Goal: Find specific page/section: Find specific page/section

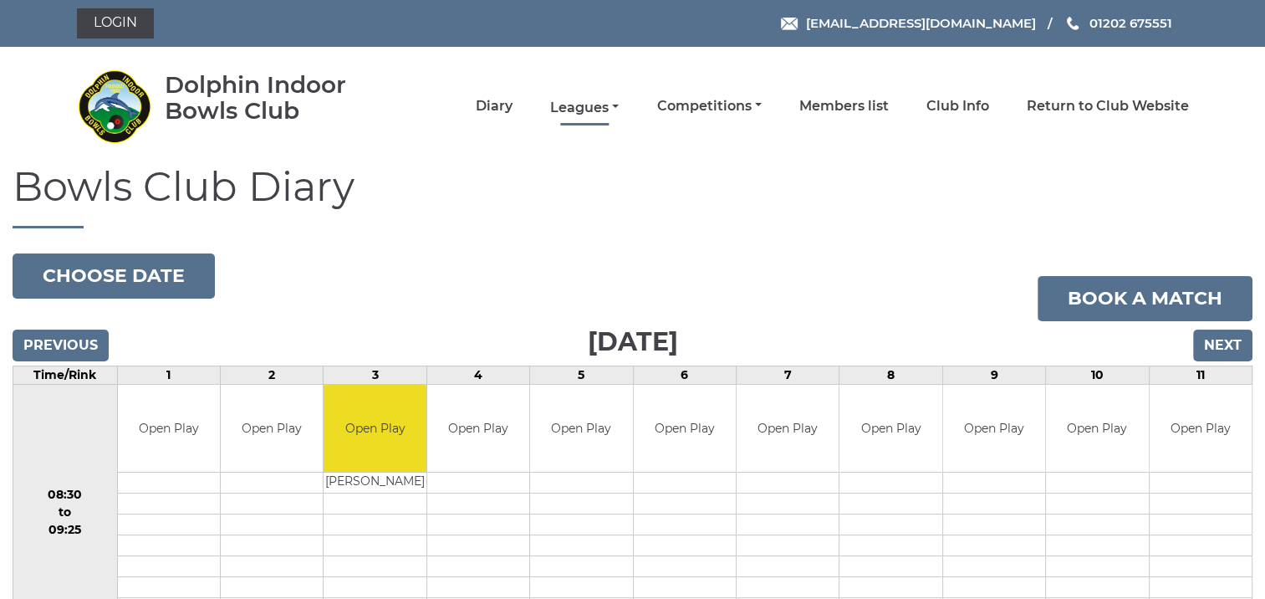
click at [564, 107] on link "Leagues" at bounding box center [584, 108] width 69 height 18
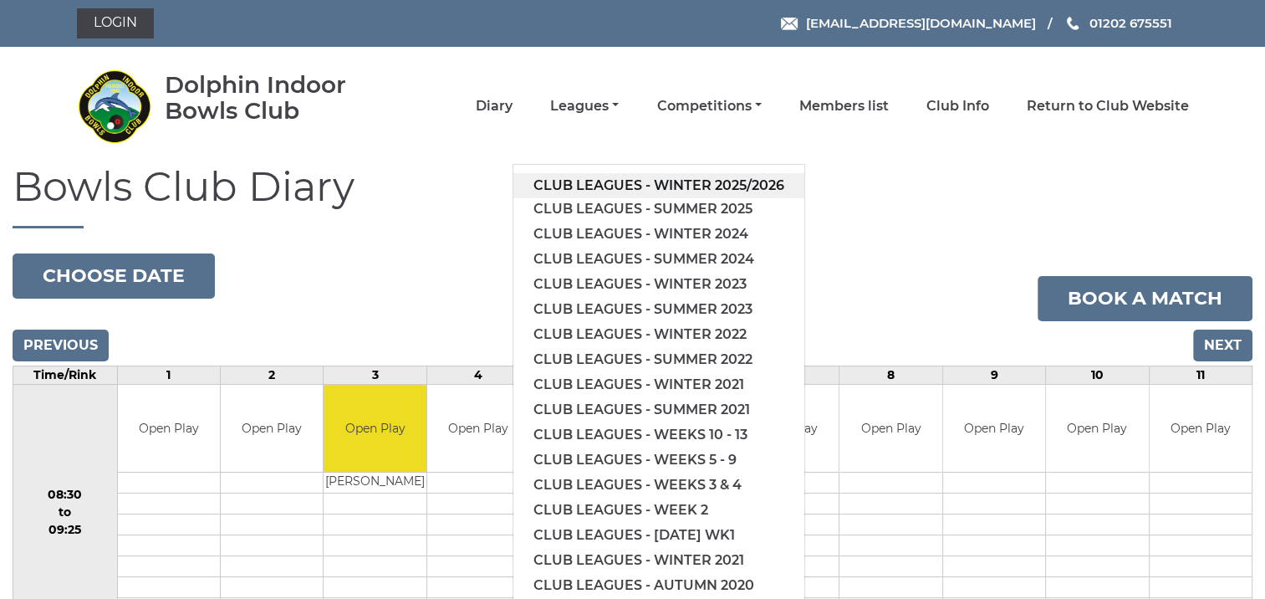
click at [609, 185] on link "Club leagues - Winter 2025/2026" at bounding box center [658, 185] width 291 height 25
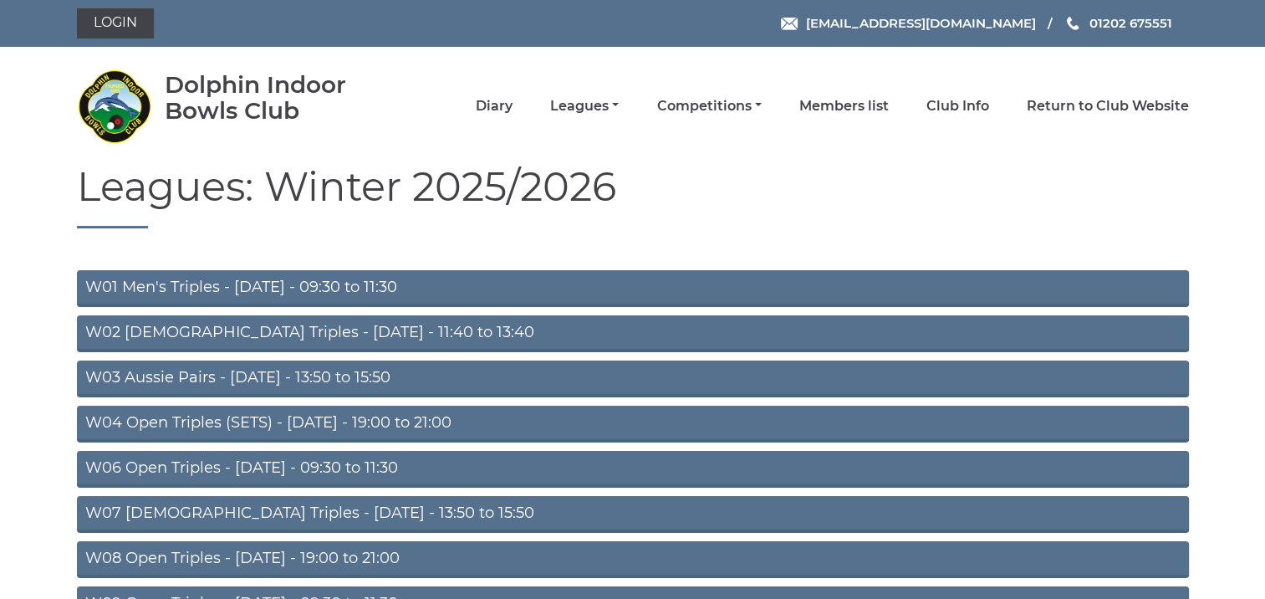
click at [175, 287] on link "W01 Men's Triples - Monday - 09:30 to 11:30" at bounding box center [633, 288] width 1112 height 37
